Goal: Task Accomplishment & Management: Use online tool/utility

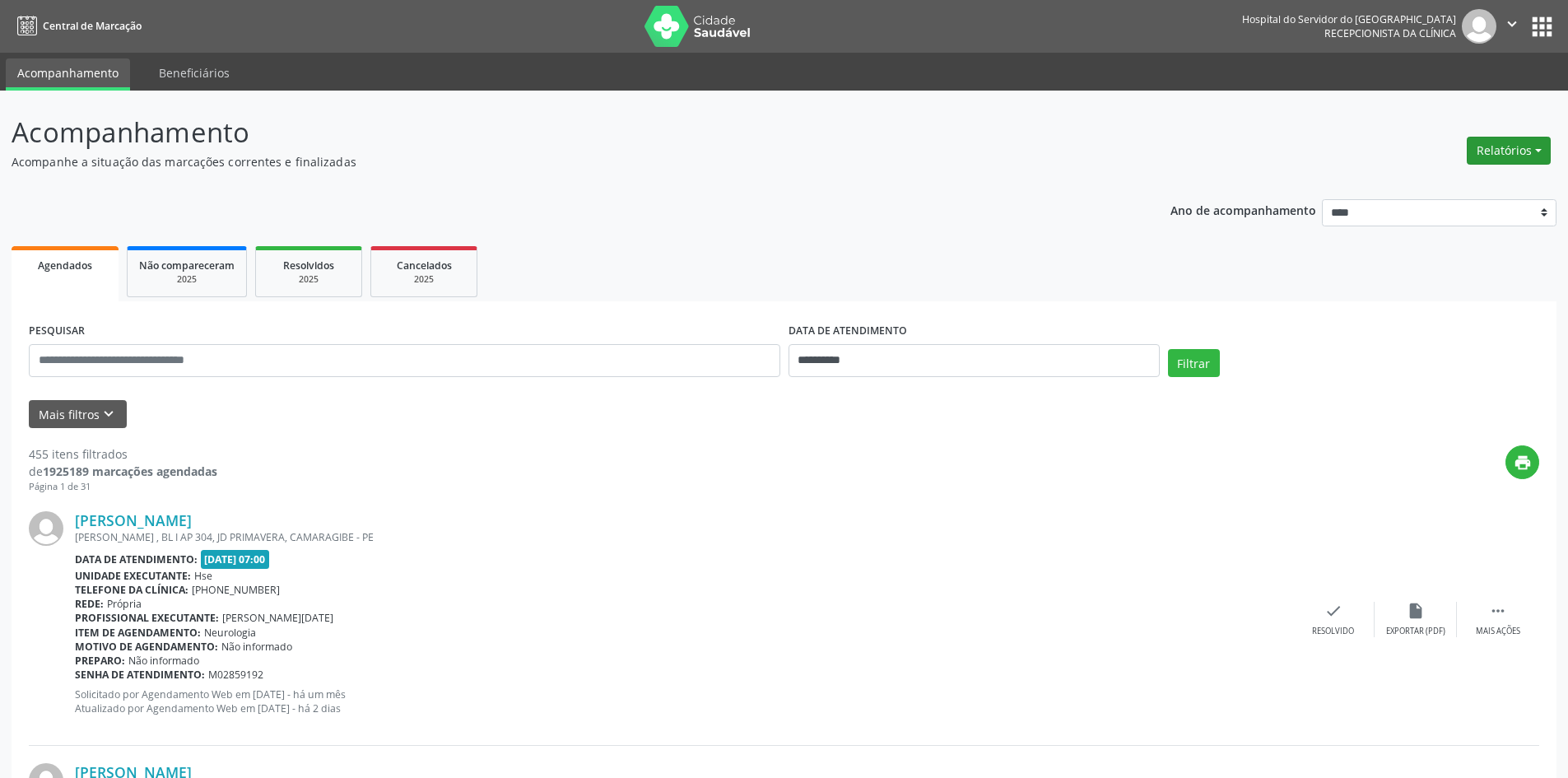
click at [1498, 147] on button "Relatórios" at bounding box center [1508, 151] width 83 height 28
click at [1455, 186] on link "Agendamentos" at bounding box center [1463, 186] width 177 height 23
select select "*"
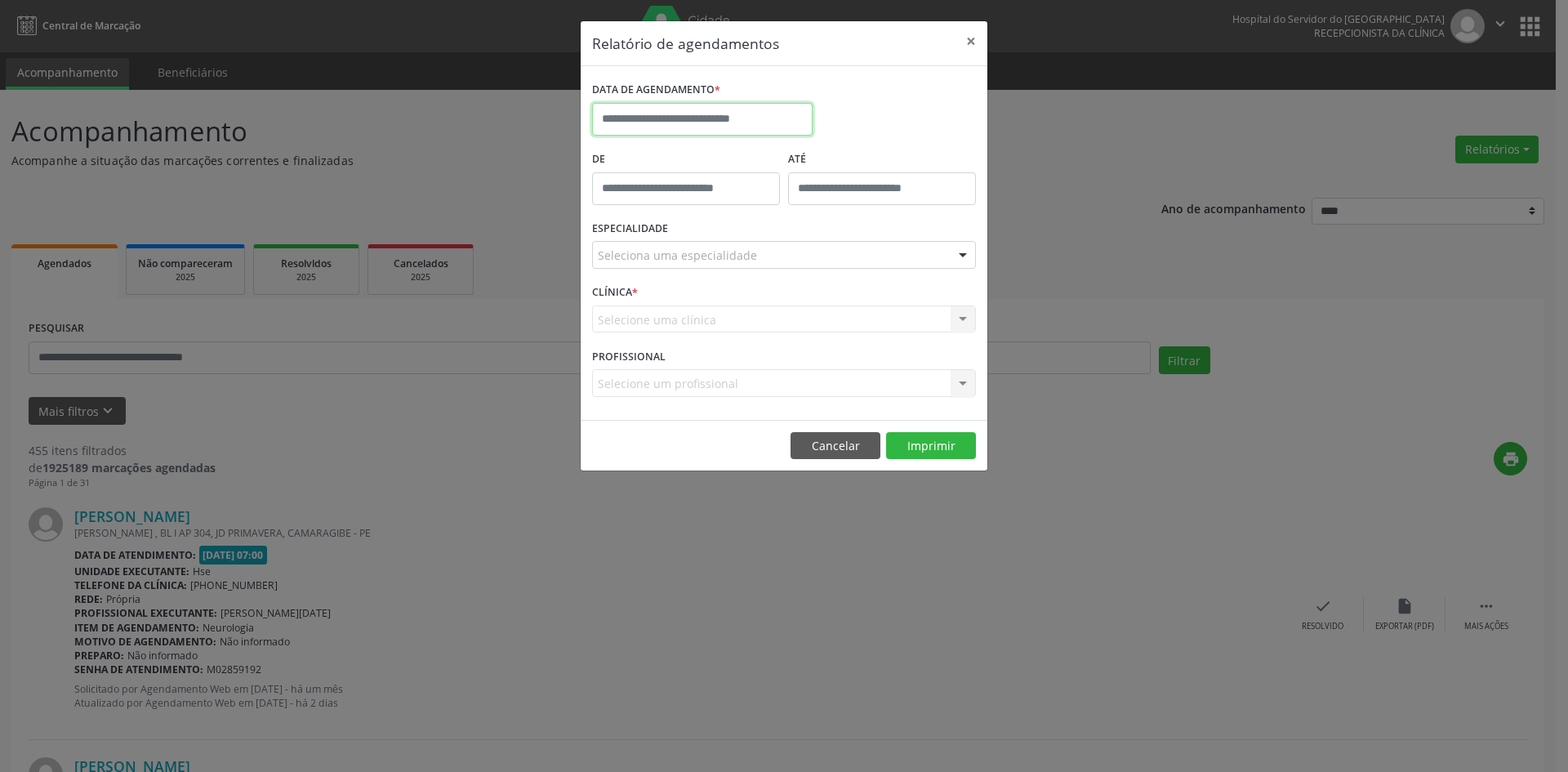
click at [779, 114] on input "text" at bounding box center [703, 120] width 221 height 33
click at [648, 197] on span "1" at bounding box center [646, 204] width 32 height 32
type input "**********"
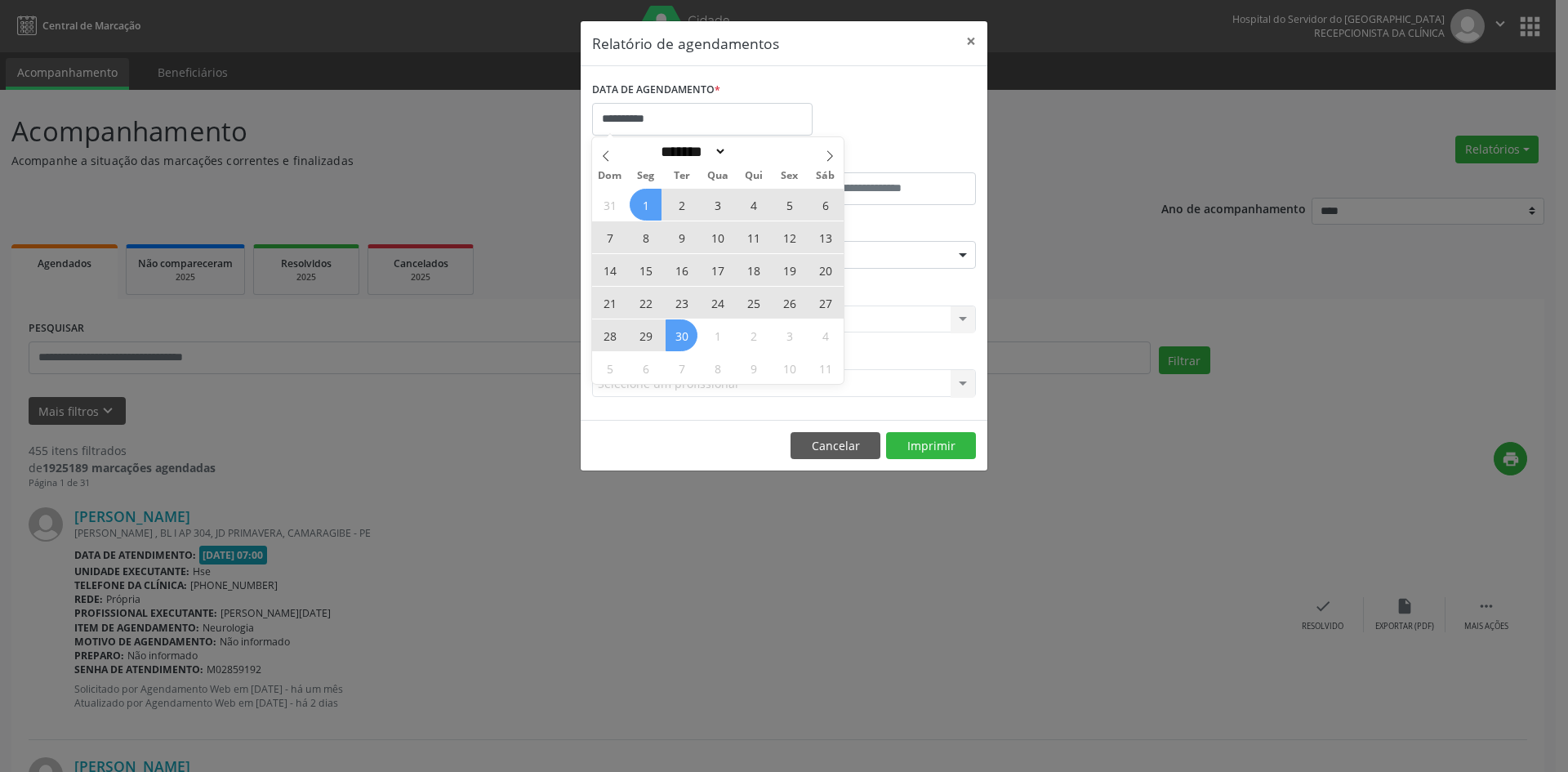
drag, startPoint x: 648, startPoint y: 197, endPoint x: 678, endPoint y: 333, distance: 139.3
click at [678, 333] on div "31 1 2 3 4 5 6 7 8 9 10 11 12 13 14 15 16 17 18 19 20 21 22 23 24 25 26 27 28 2…" at bounding box center [718, 285] width 252 height 196
click at [678, 333] on span "30" at bounding box center [681, 334] width 32 height 32
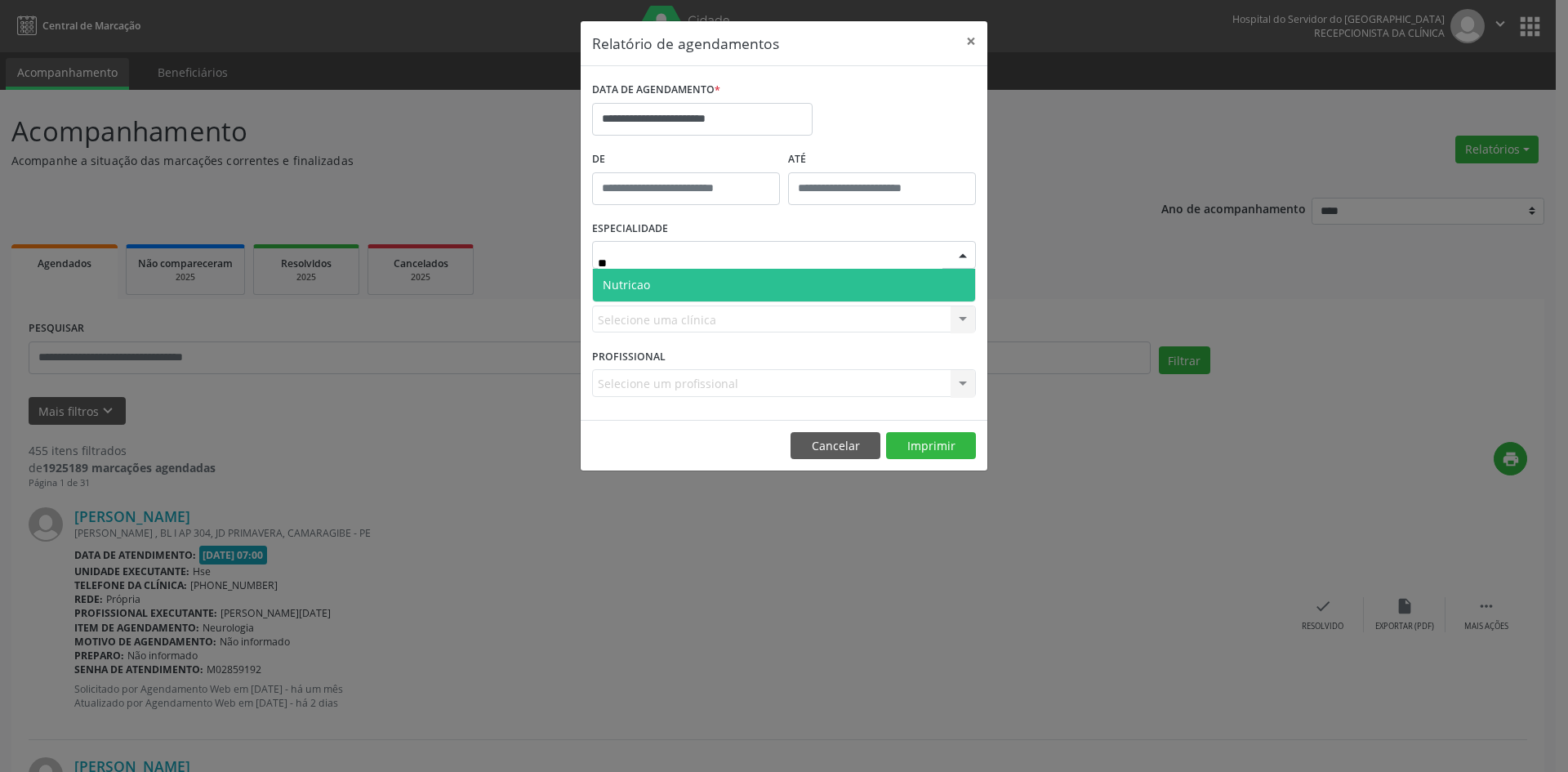
type input "***"
click at [742, 288] on span "Nutricao" at bounding box center [784, 285] width 383 height 33
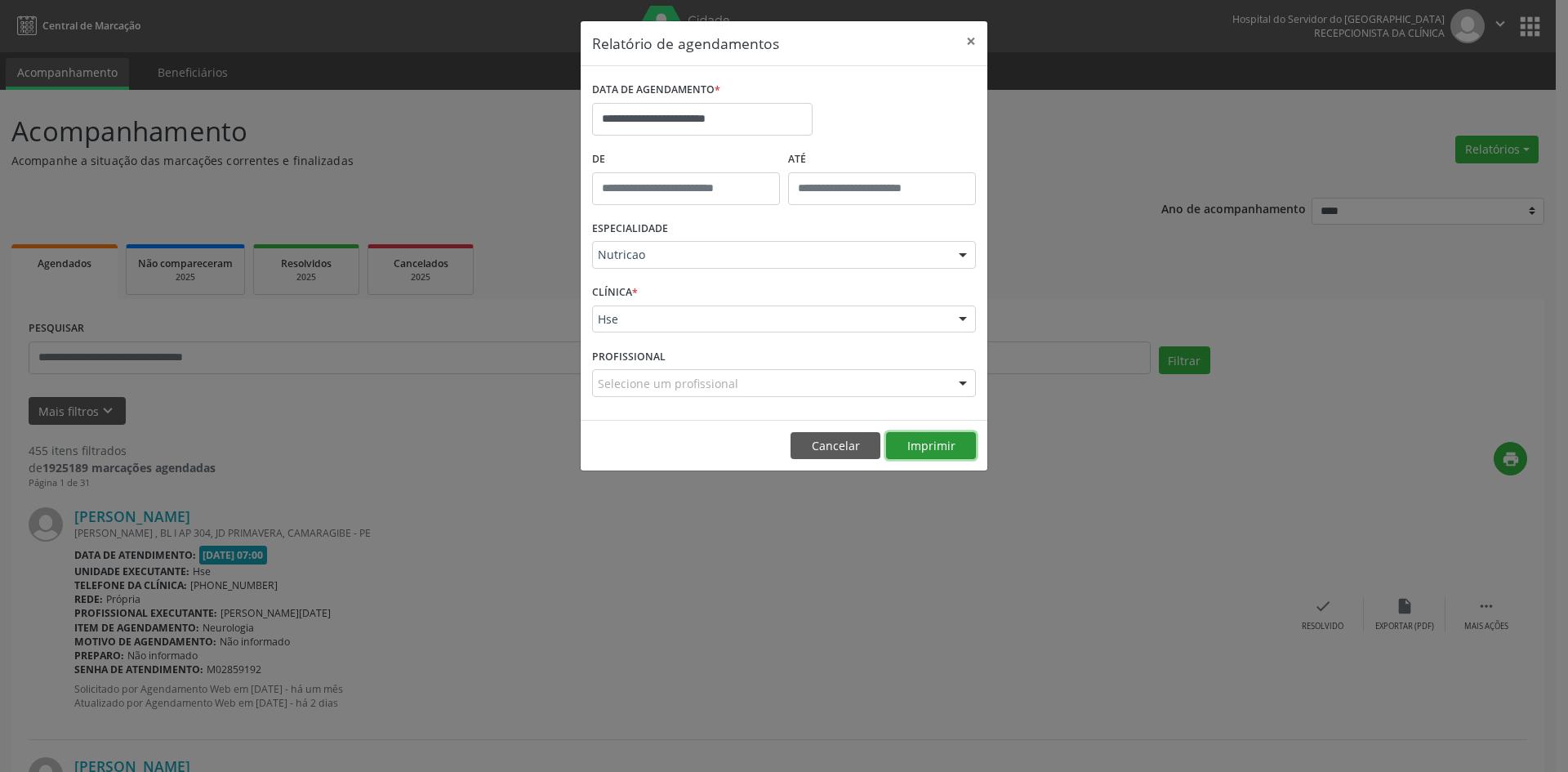
click at [934, 443] on button "Imprimir" at bounding box center [931, 445] width 90 height 28
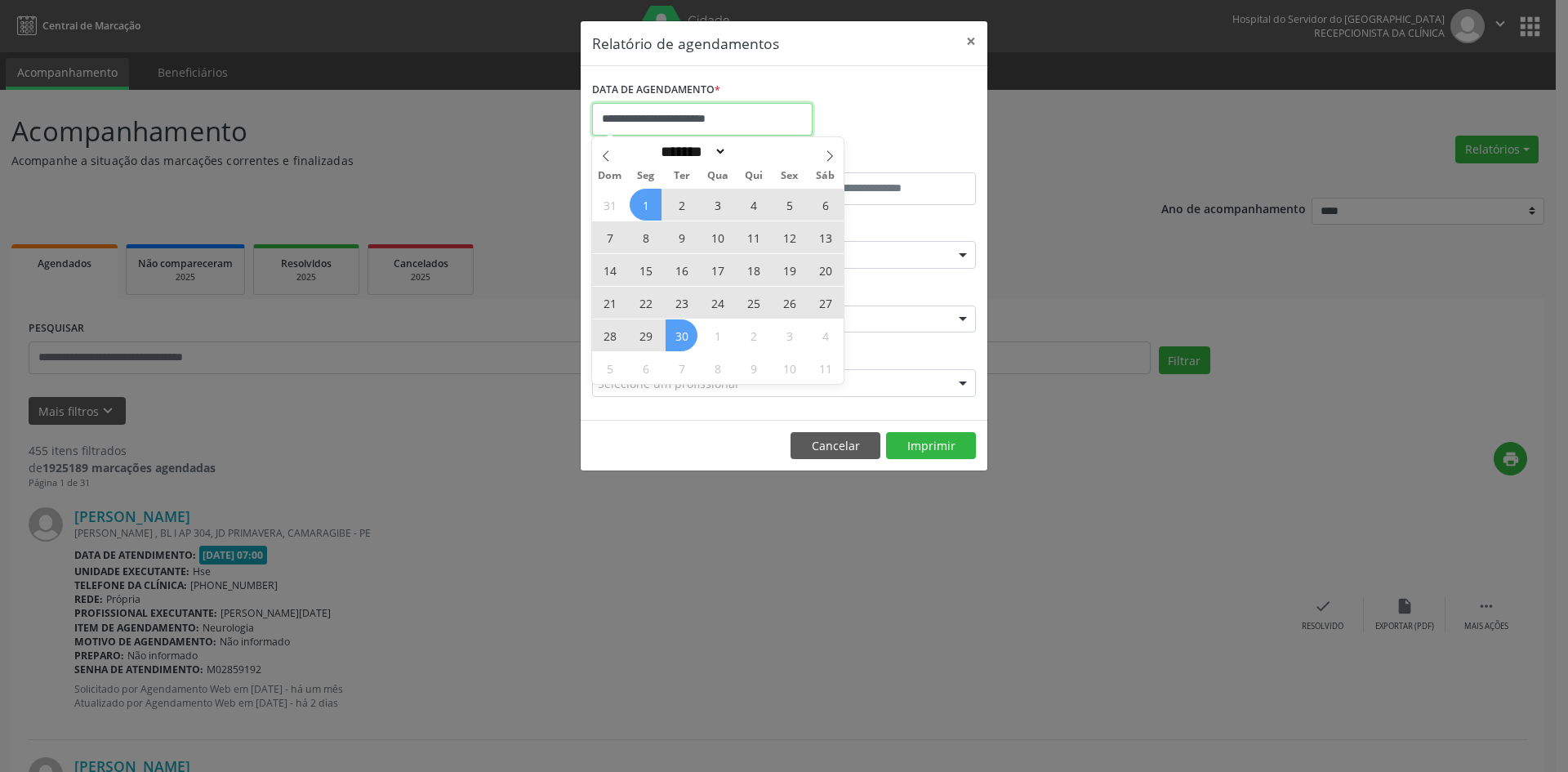
click at [745, 119] on input "**********" at bounding box center [703, 120] width 221 height 33
click at [827, 158] on icon at bounding box center [830, 156] width 12 height 12
select select "*"
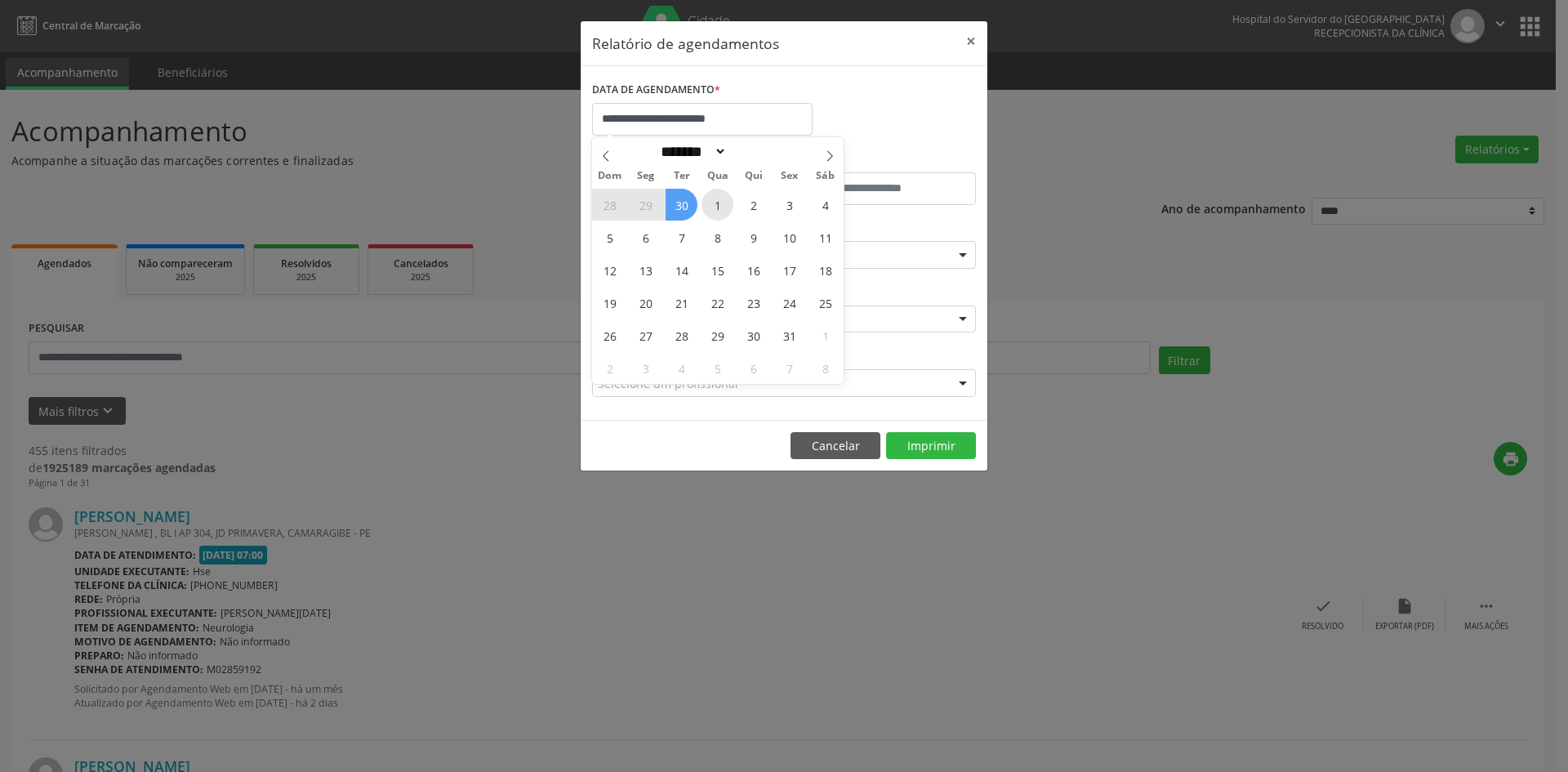
click at [719, 196] on span "1" at bounding box center [717, 204] width 32 height 32
type input "**********"
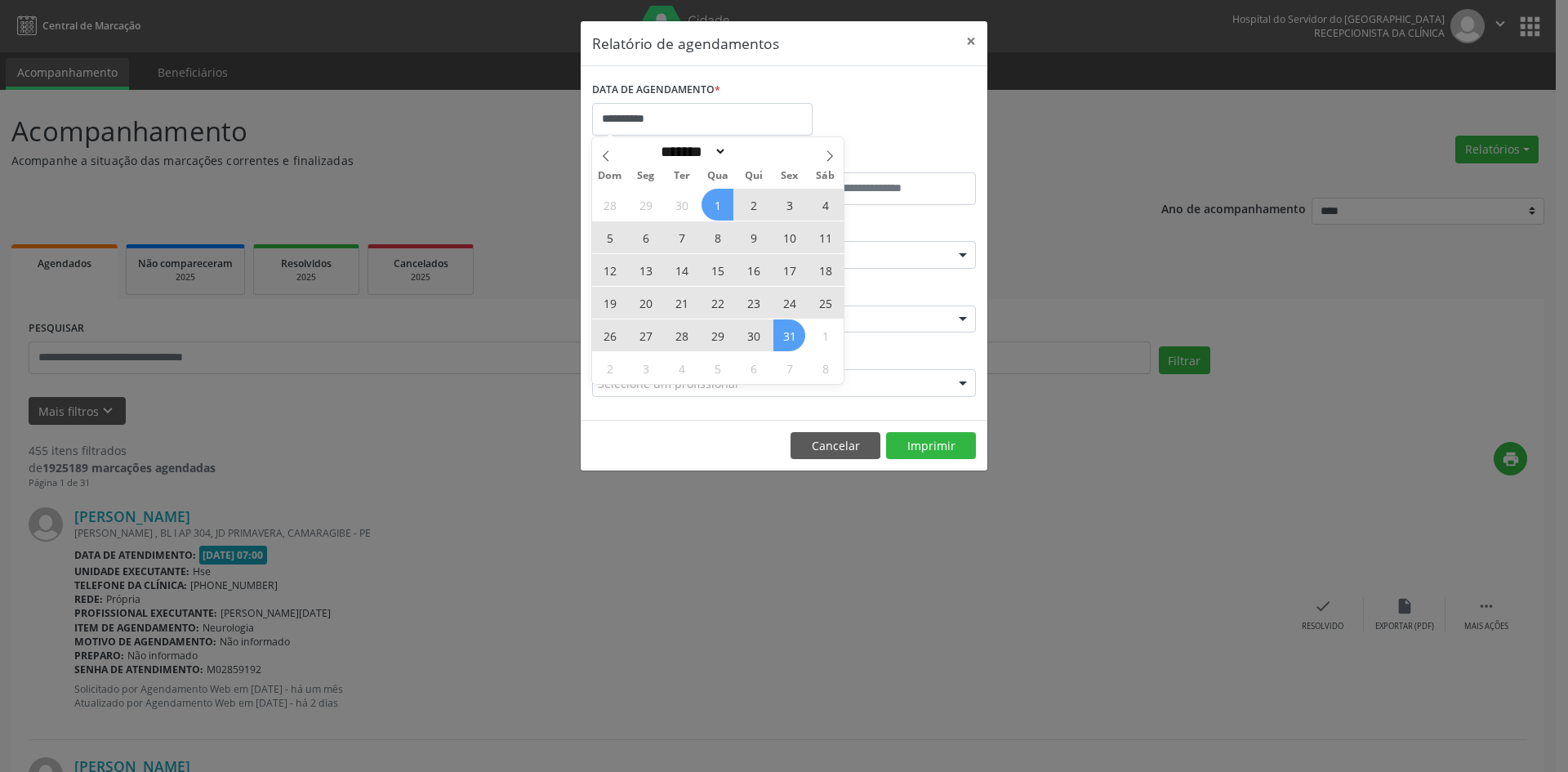
drag, startPoint x: 719, startPoint y: 196, endPoint x: 778, endPoint y: 334, distance: 150.1
click at [778, 334] on div "28 29 30 1 2 3 4 5 6 7 8 9 10 11 12 13 14 15 16 17 18 19 20 21 22 23 24 25 26 2…" at bounding box center [718, 285] width 252 height 196
click at [778, 334] on span "31" at bounding box center [789, 334] width 32 height 32
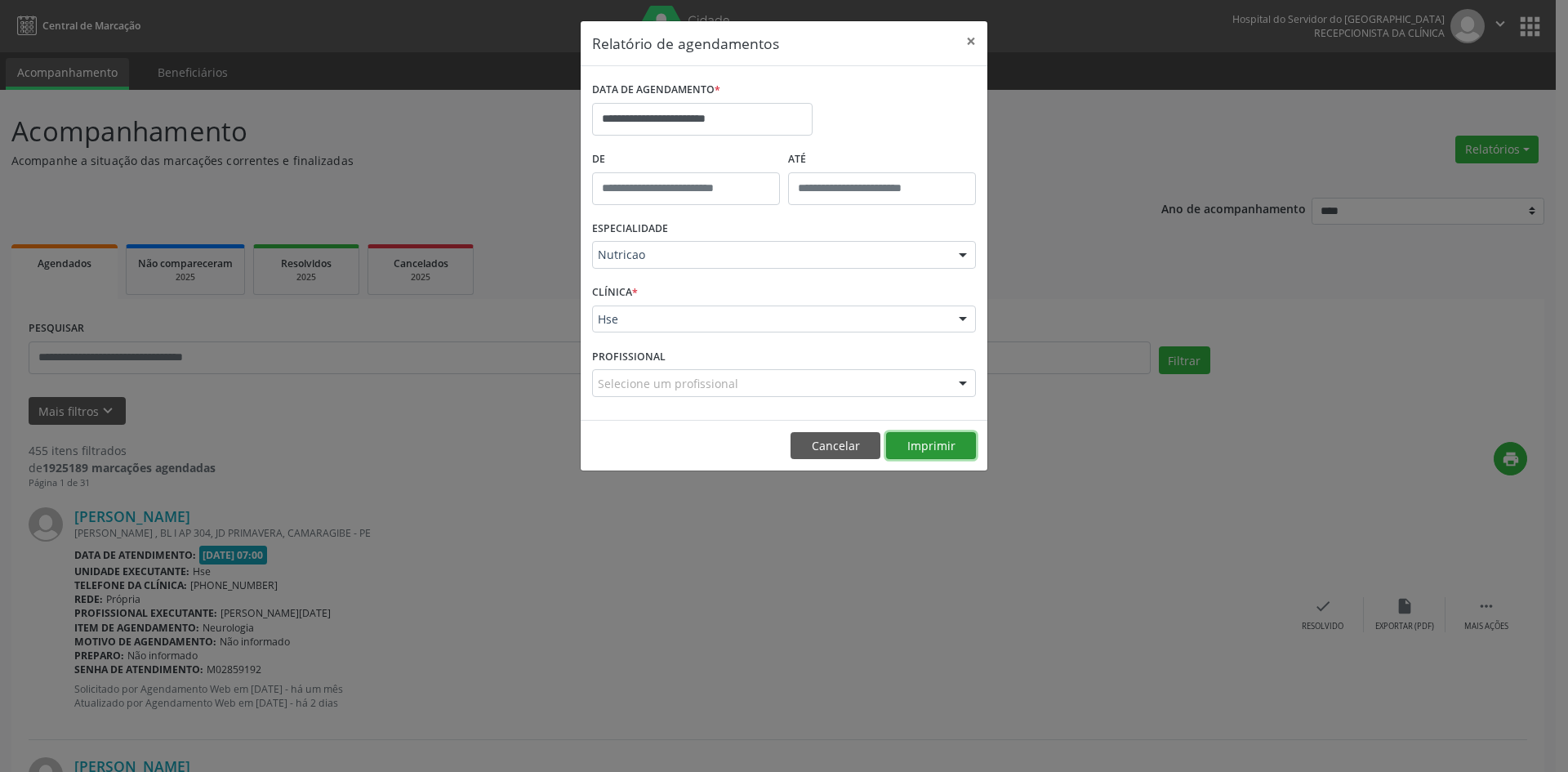
click at [918, 443] on button "Imprimir" at bounding box center [931, 445] width 90 height 28
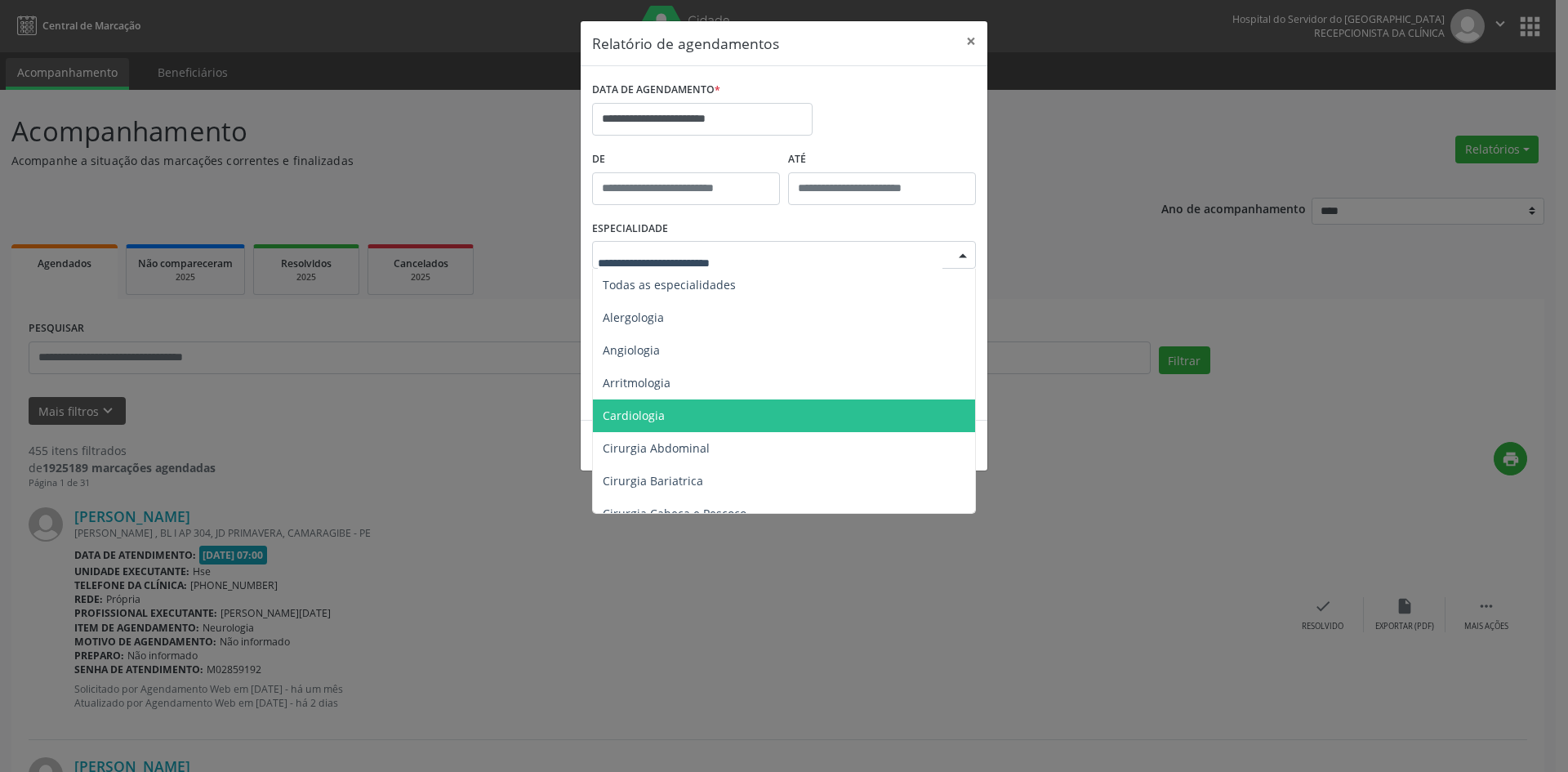
click at [702, 417] on span "Cardiologia" at bounding box center [784, 415] width 385 height 33
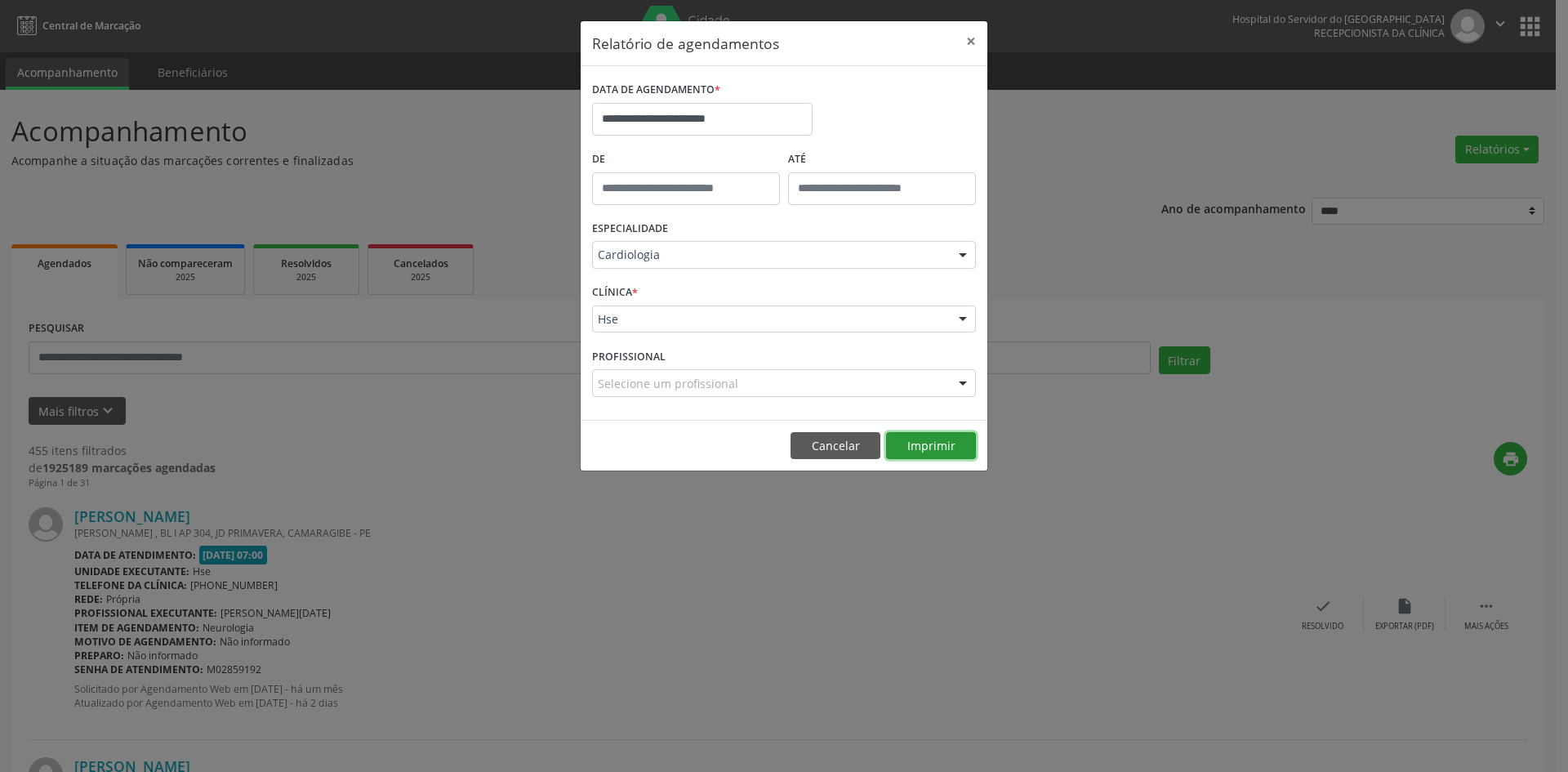
click at [919, 442] on button "Imprimir" at bounding box center [931, 445] width 90 height 28
